Goal: Use online tool/utility: Use online tool/utility

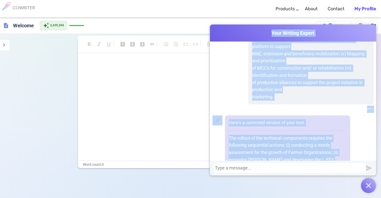
scroll to position [1850, 0]
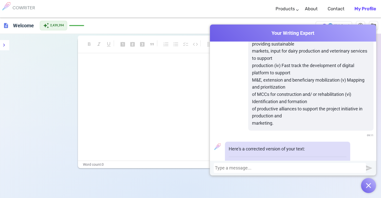
drag, startPoint x: 261, startPoint y: 121, endPoint x: 227, endPoint y: 122, distance: 33.3
copy p "The rollout of the technical components requires the following sequential actio…"
click at [256, 169] on div at bounding box center [290, 168] width 150 height 5
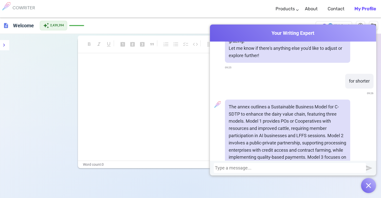
scroll to position [3108, 0]
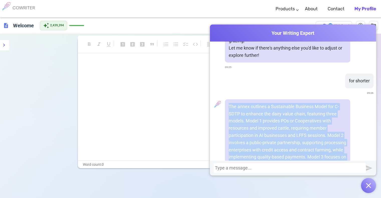
drag, startPoint x: 227, startPoint y: 61, endPoint x: 342, endPoint y: 135, distance: 136.0
click at [342, 135] on p "The annex outlines a Sustainable Business Model for C-SDTP to enhance the dairy…" at bounding box center [288, 142] width 118 height 79
copy p "The annex outlines a Sustainable Business Model for C-SDTP to enhance the dairy…"
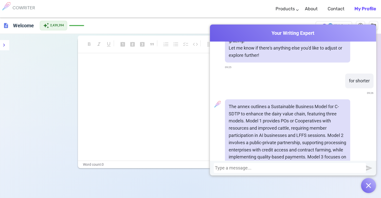
click at [281, 170] on div at bounding box center [290, 168] width 150 height 5
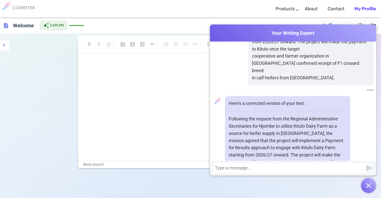
scroll to position [3334, 0]
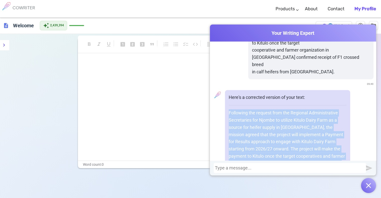
drag, startPoint x: 227, startPoint y: 61, endPoint x: 292, endPoint y: 119, distance: 86.9
click at [292, 119] on div "Here's a corrected version of your text: Following the request from the Regiona…" at bounding box center [287, 145] width 125 height 111
copy p "Following the request from the Regional Administrative Secretaries for Njombe t…"
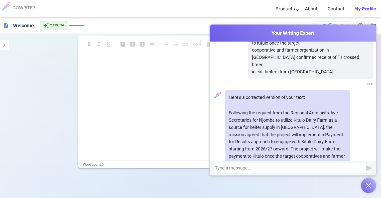
click at [260, 166] on div at bounding box center [290, 168] width 150 height 5
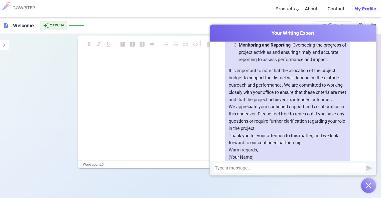
scroll to position [3875, 0]
click at [280, 132] on p "Thank you for your attention to this matter, and we look forward to our continu…" at bounding box center [288, 139] width 118 height 15
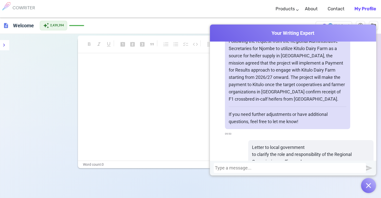
scroll to position [3416, 0]
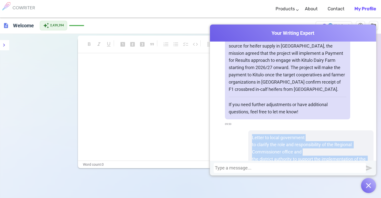
drag, startPoint x: 280, startPoint y: 151, endPoint x: 245, endPoint y: 86, distance: 73.5
click at [248, 131] on div "Letter to local government to clarify the role and responsibility of the Region…" at bounding box center [310, 171] width 125 height 80
copy p "Letter to local government to clarify the role and responsibility of the Region…"
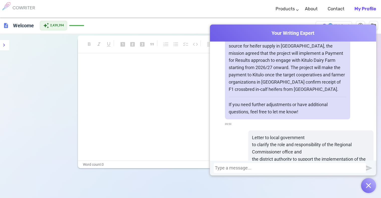
click at [258, 166] on div at bounding box center [290, 168] width 150 height 5
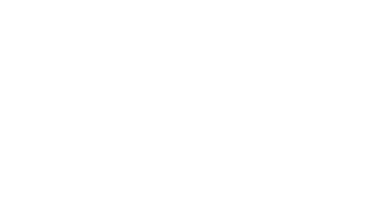
drag, startPoint x: 0, startPoint y: 0, endPoint x: 258, endPoint y: 58, distance: 264.2
click at [258, 18] on html at bounding box center [192, 9] width 385 height 18
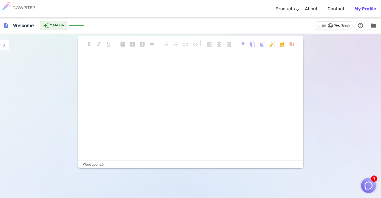
click at [367, 183] on img "button" at bounding box center [369, 186] width 10 height 10
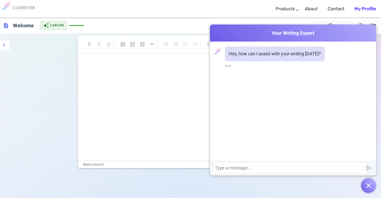
click at [350, 170] on div at bounding box center [290, 168] width 150 height 5
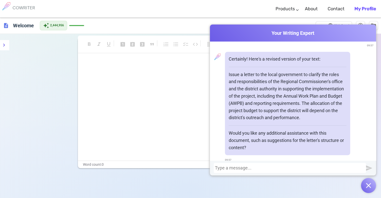
scroll to position [117, 0]
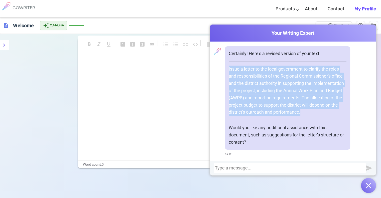
drag, startPoint x: 226, startPoint y: 66, endPoint x: 306, endPoint y: 114, distance: 93.2
click at [306, 114] on div "Certainly! Here's a revised version of your text: Issue a letter to the local g…" at bounding box center [287, 97] width 125 height 103
copy p "Issue a letter to the local government to clarify the roles and responsibilitie…"
